Goal: Contribute content

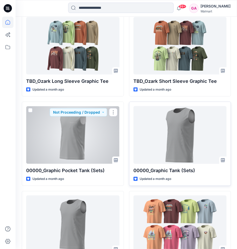
scroll to position [1062, 0]
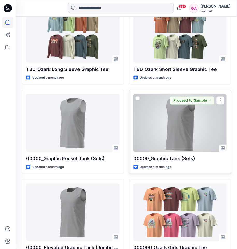
click at [194, 124] on div at bounding box center [179, 122] width 93 height 57
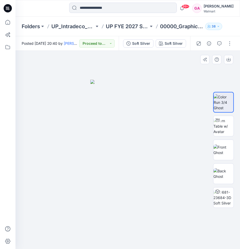
click at [192, 97] on div at bounding box center [128, 150] width 225 height 198
click at [8, 27] on icon at bounding box center [7, 22] width 11 height 11
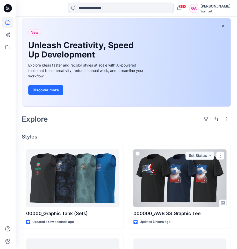
scroll to position [26, 0]
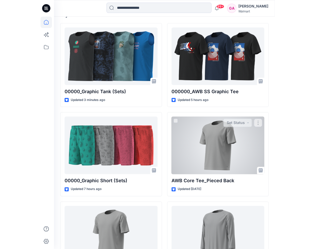
scroll to position [155, 0]
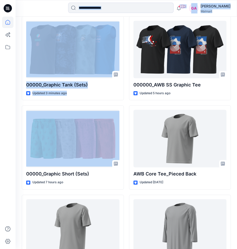
drag, startPoint x: 1, startPoint y: 115, endPoint x: -20, endPoint y: 120, distance: 21.0
click at [0, 120] on html "99+ Notifications Your style 000000_AWB SS Graphic Tee has been updated with 00…" at bounding box center [118, 208] width 237 height 726
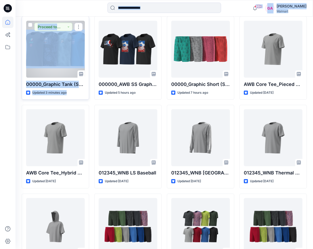
click at [50, 55] on div at bounding box center [55, 49] width 59 height 57
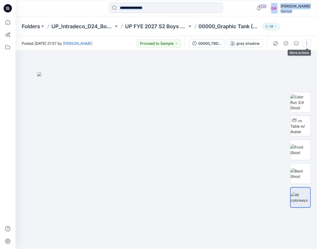
click at [236, 43] on button "button" at bounding box center [307, 43] width 8 height 8
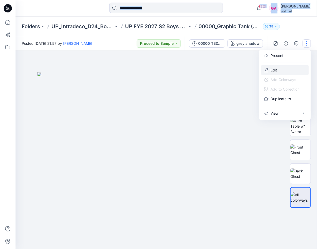
click at [236, 70] on p "Edit" at bounding box center [274, 69] width 6 height 5
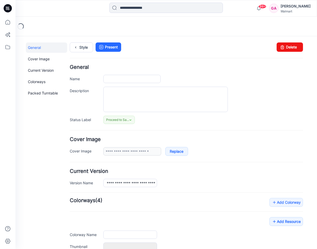
type input "**********"
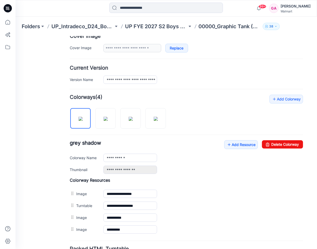
scroll to position [103, 0]
click at [248, 144] on link "Add Resource" at bounding box center [241, 144] width 34 height 9
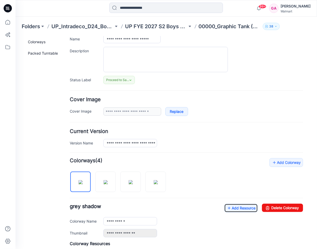
scroll to position [0, 0]
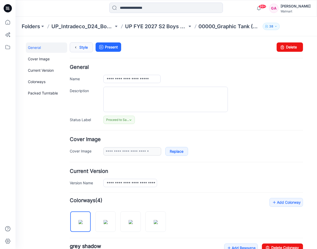
click at [79, 48] on icon at bounding box center [75, 46] width 7 height 9
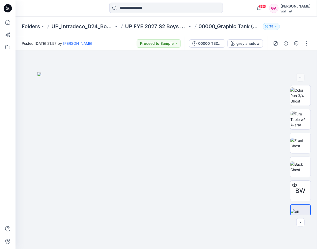
click at [73, 10] on div at bounding box center [53, 8] width 75 height 11
click at [300, 120] on img at bounding box center [301, 119] width 20 height 16
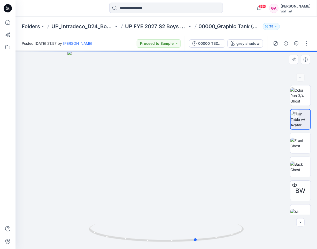
drag, startPoint x: 216, startPoint y: 159, endPoint x: 128, endPoint y: 146, distance: 89.3
click at [91, 147] on div at bounding box center [167, 150] width 302 height 198
drag, startPoint x: 208, startPoint y: 149, endPoint x: 170, endPoint y: 150, distance: 38.5
click at [170, 150] on div at bounding box center [167, 150] width 302 height 198
